Goal: Information Seeking & Learning: Learn about a topic

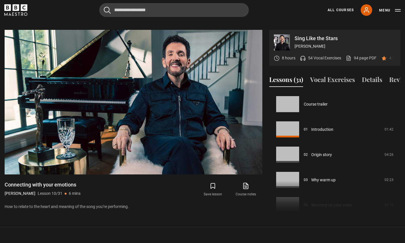
scroll to position [228, 0]
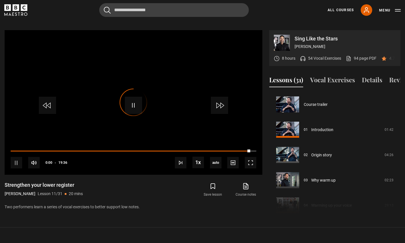
scroll to position [253, 0]
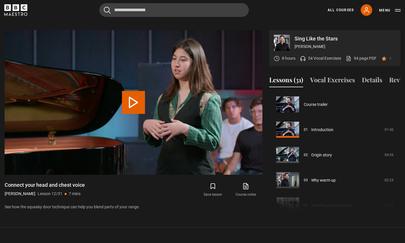
scroll to position [278, 0]
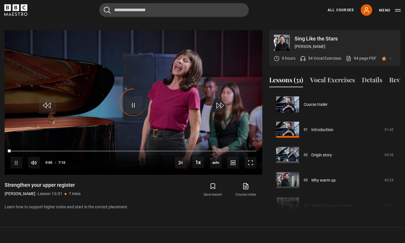
scroll to position [304, 0]
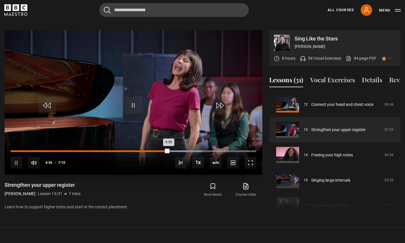
click at [115, 151] on div "3:02" at bounding box center [115, 152] width 1 height 2
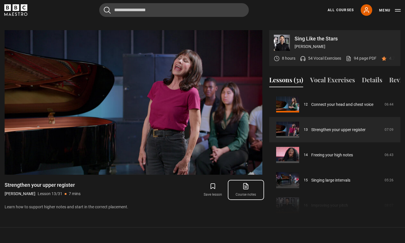
click at [248, 183] on icon at bounding box center [245, 186] width 7 height 7
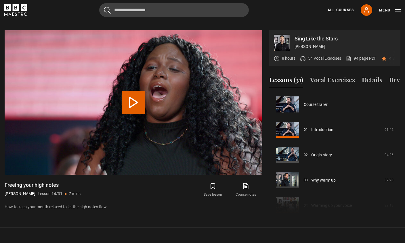
scroll to position [329, 0]
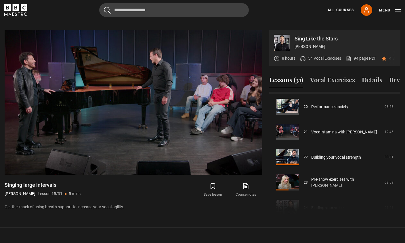
scroll to position [505, 0]
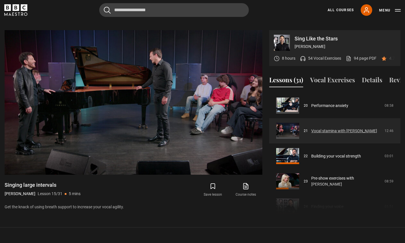
click at [316, 128] on link "Vocal stamina with [PERSON_NAME]" at bounding box center [344, 131] width 66 height 6
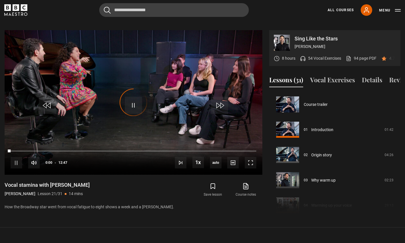
scroll to position [506, 0]
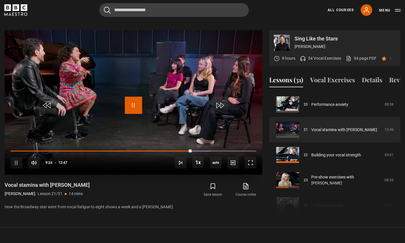
click at [127, 99] on span "Video Player" at bounding box center [133, 105] width 17 height 17
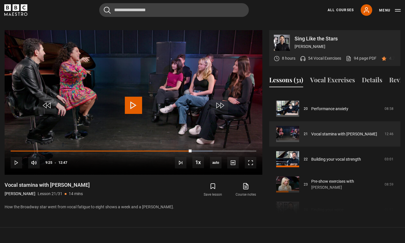
scroll to position [501, 0]
click at [328, 75] on button "Vocal Exercises" at bounding box center [332, 81] width 45 height 12
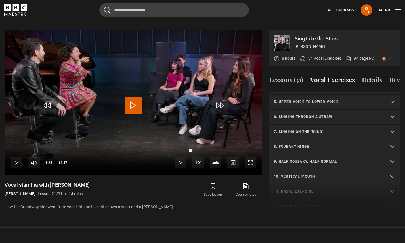
scroll to position [145, 0]
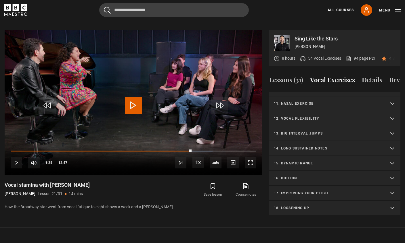
click at [289, 201] on summary "18. Loosening up" at bounding box center [334, 208] width 131 height 15
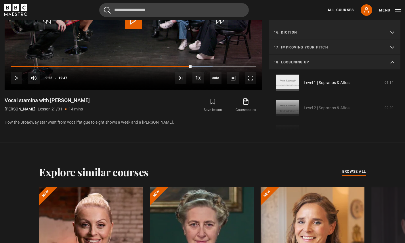
scroll to position [206, 0]
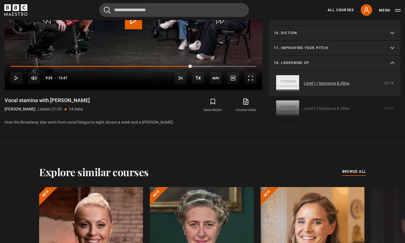
click at [321, 80] on link "Level 1 | Sopranos & Altos" at bounding box center [327, 83] width 46 height 6
click at [336, 80] on link "Level 1 | Sopranos & Altos" at bounding box center [327, 83] width 46 height 6
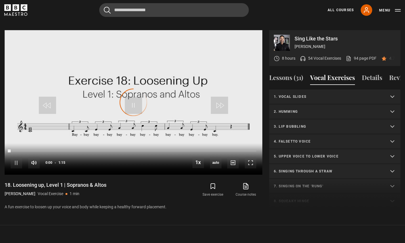
scroll to position [244, 0]
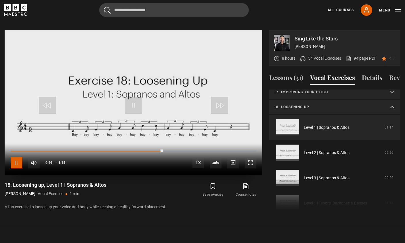
click at [17, 157] on span "Video Player" at bounding box center [16, 162] width 11 height 11
